Goal: Task Accomplishment & Management: Use online tool/utility

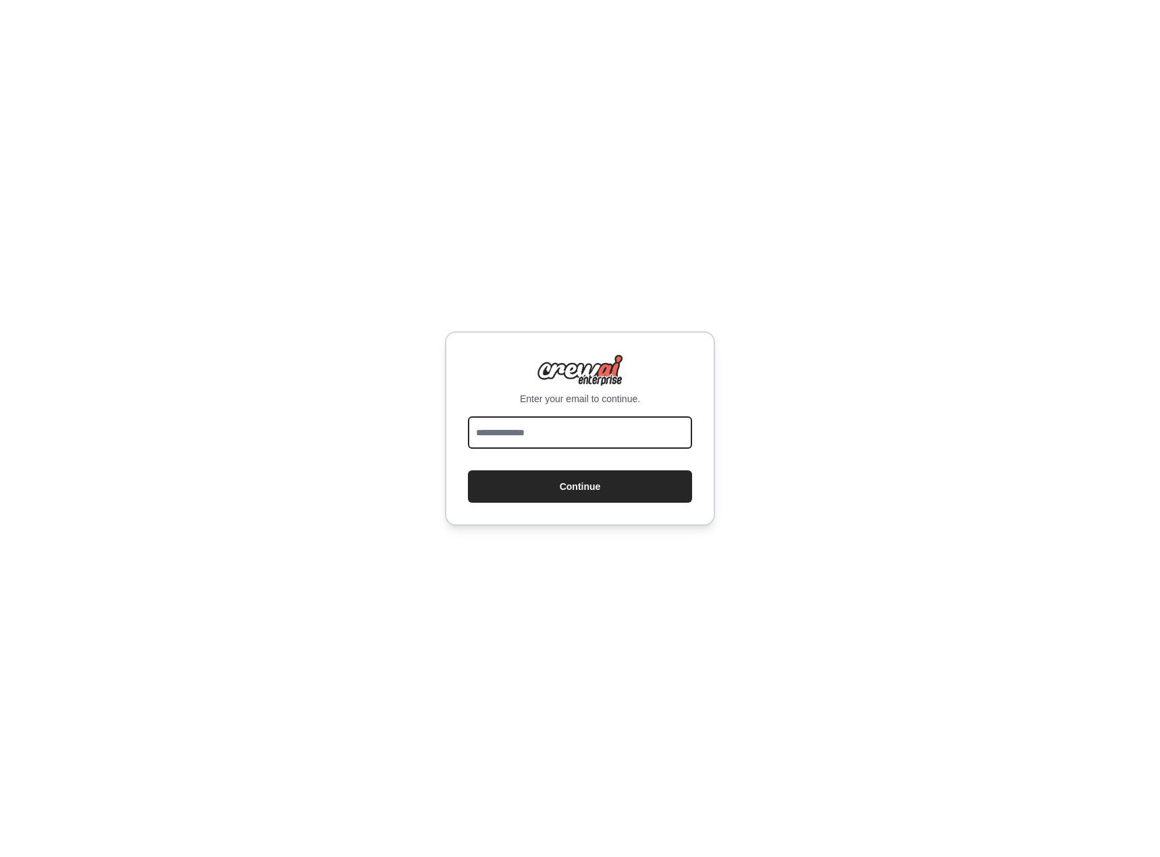
click at [492, 439] on input "email" at bounding box center [580, 432] width 224 height 32
type input "**********"
click at [468, 470] on button "Continue" at bounding box center [580, 486] width 224 height 32
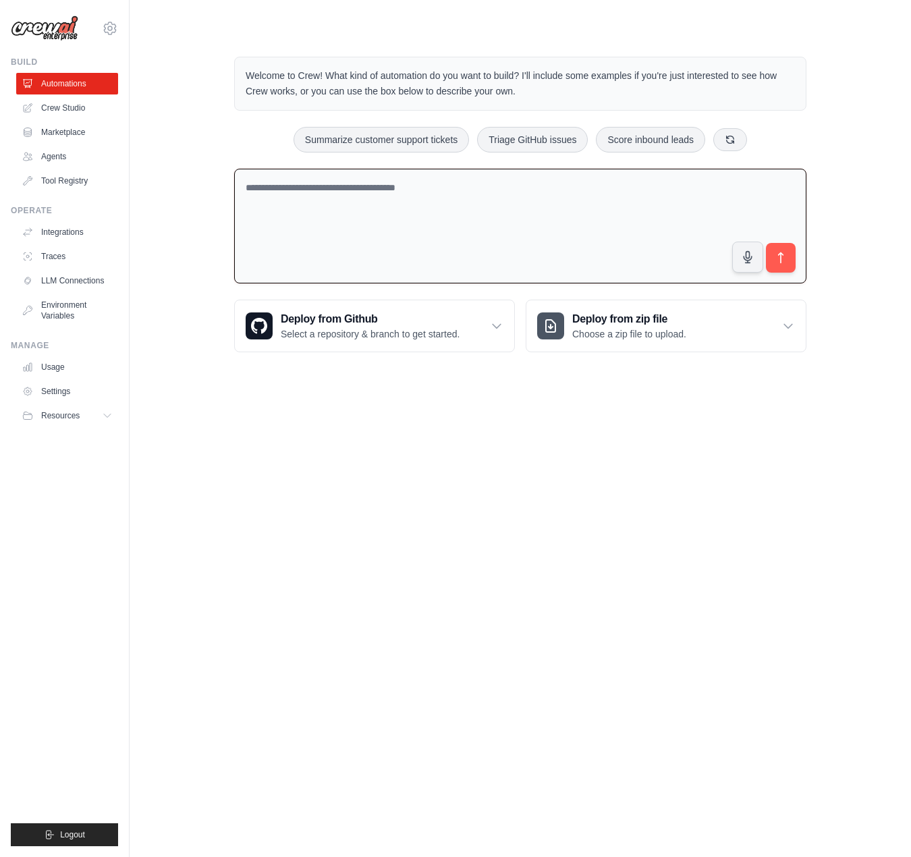
click at [376, 219] on textarea at bounding box center [520, 226] width 572 height 115
click at [59, 111] on link "Crew Studio" at bounding box center [69, 108] width 102 height 22
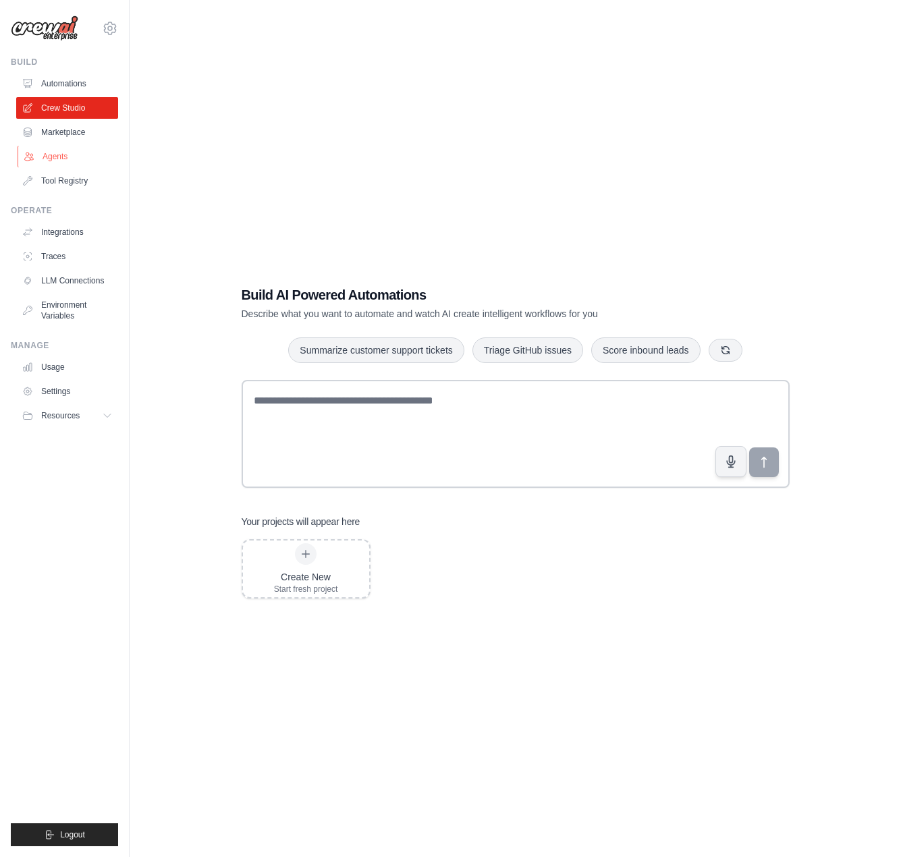
click at [61, 154] on link "Agents" at bounding box center [69, 157] width 102 height 22
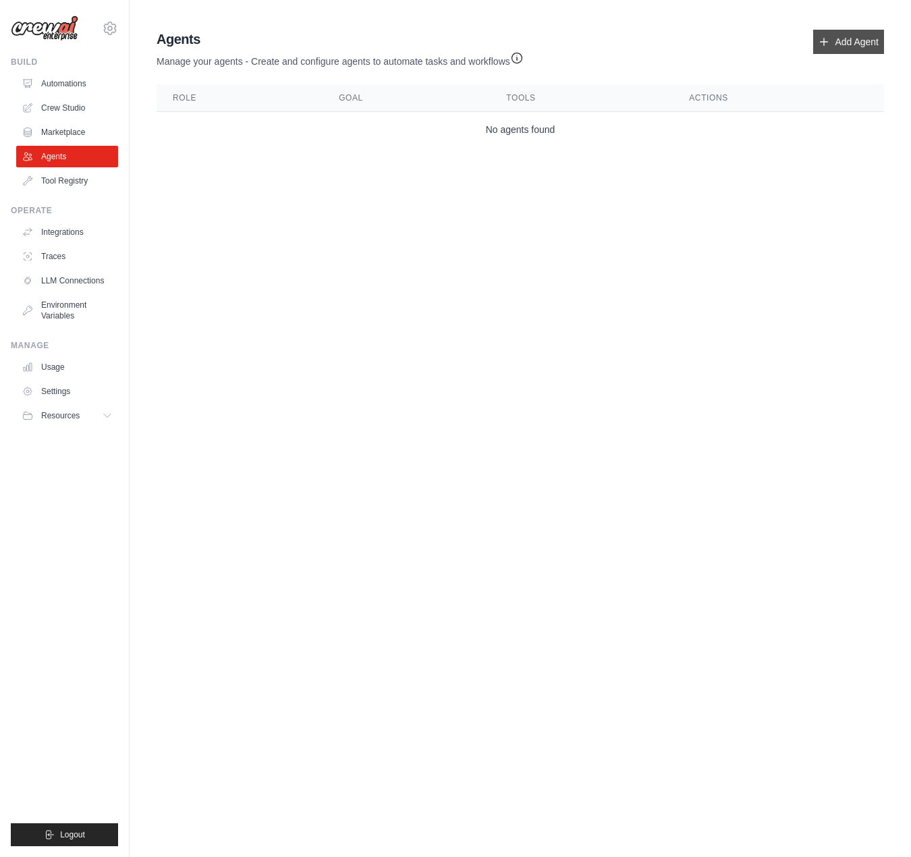
click at [823, 40] on icon at bounding box center [824, 41] width 11 height 11
